Goal: Task Accomplishment & Management: Use online tool/utility

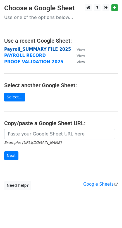
click at [32, 50] on strong "Payroll_SUMMARY FILE 2025" at bounding box center [37, 49] width 67 height 5
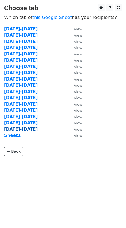
click at [18, 128] on strong "Sep 1-15" at bounding box center [20, 129] width 33 height 5
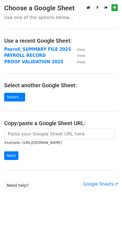
drag, startPoint x: 41, startPoint y: 50, endPoint x: 74, endPoint y: 53, distance: 33.4
click at [41, 50] on strong "Payroll_SUMMARY FILE 2025" at bounding box center [37, 49] width 67 height 5
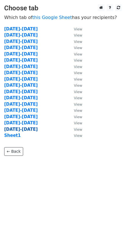
click at [17, 129] on strong "Sep 1-15" at bounding box center [20, 129] width 33 height 5
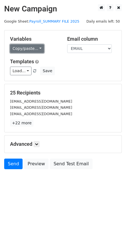
click at [35, 50] on link "Copy/paste..." at bounding box center [27, 48] width 34 height 9
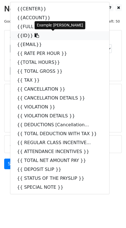
click at [26, 36] on link "{{ID}}" at bounding box center [59, 35] width 99 height 9
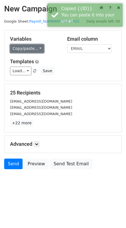
click at [30, 48] on link "Copy/paste..." at bounding box center [27, 48] width 34 height 9
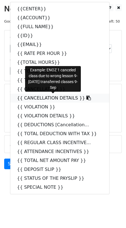
click at [44, 98] on link "{{ CANCELLATION DETAILS }}" at bounding box center [59, 98] width 99 height 9
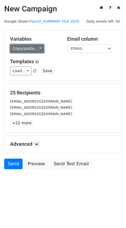
click at [29, 50] on link "Copy/paste..." at bounding box center [27, 48] width 34 height 9
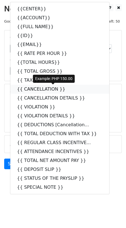
drag, startPoint x: 43, startPoint y: 90, endPoint x: 9, endPoint y: 95, distance: 34.3
click at [43, 90] on link "{{ CANCELLATION }}" at bounding box center [59, 89] width 99 height 9
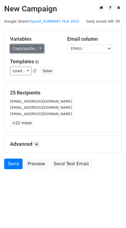
click at [31, 50] on link "Copy/paste..." at bounding box center [27, 48] width 34 height 9
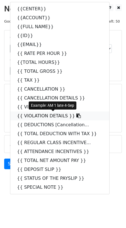
click at [39, 113] on link "{{ VIOLATION DETAILS }}" at bounding box center [59, 115] width 99 height 9
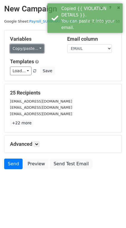
click at [29, 52] on link "Copy/paste..." at bounding box center [27, 48] width 34 height 9
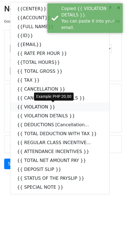
click at [36, 109] on link "{{ VIOLATION }}" at bounding box center [59, 106] width 99 height 9
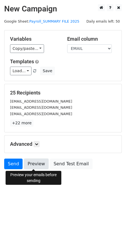
click at [36, 164] on link "Preview" at bounding box center [36, 163] width 24 height 11
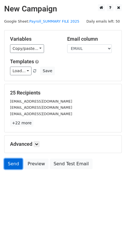
click at [10, 164] on link "Send" at bounding box center [13, 163] width 18 height 11
